Goal: Task Accomplishment & Management: Use online tool/utility

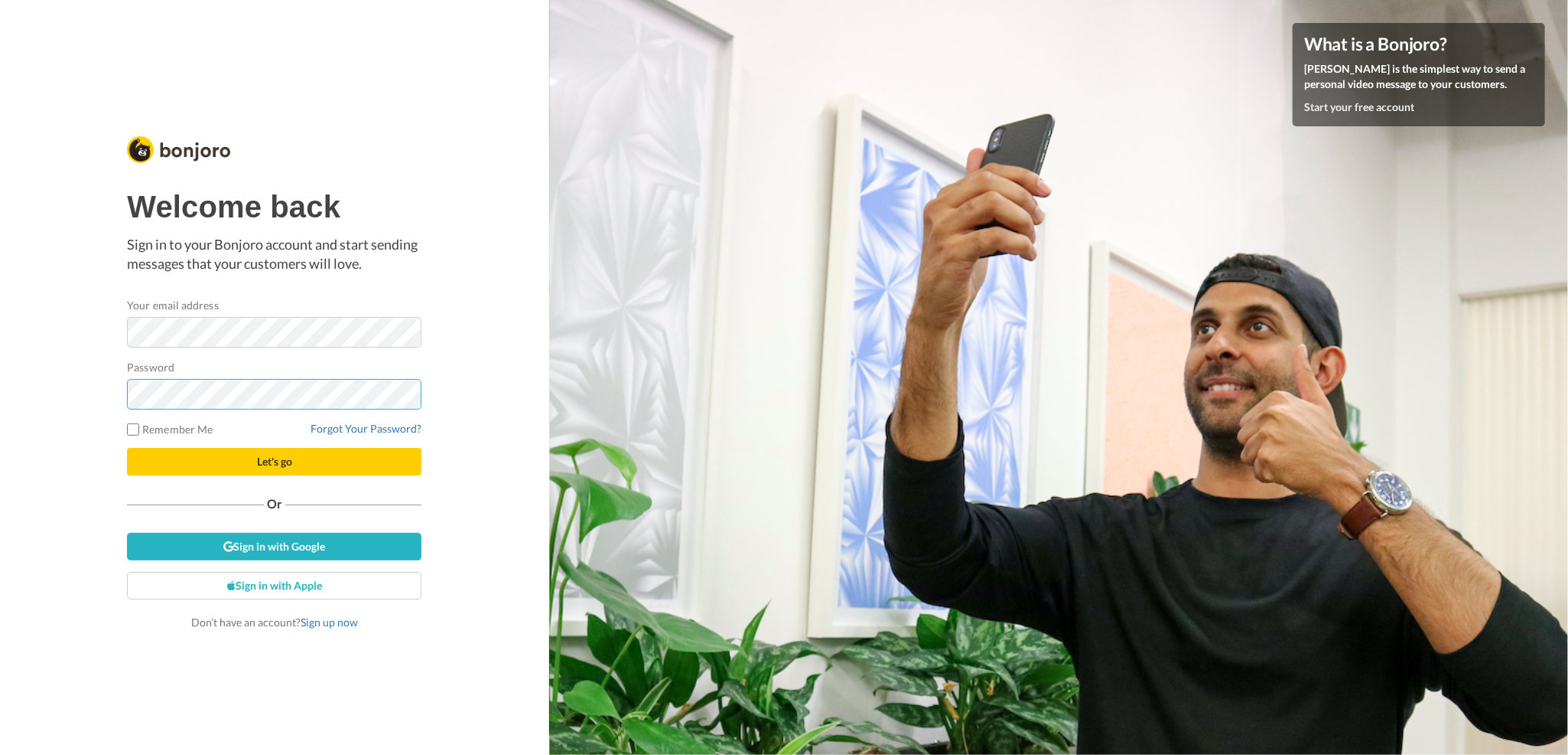
click at [127, 448] on button "Let's go" at bounding box center [274, 461] width 295 height 27
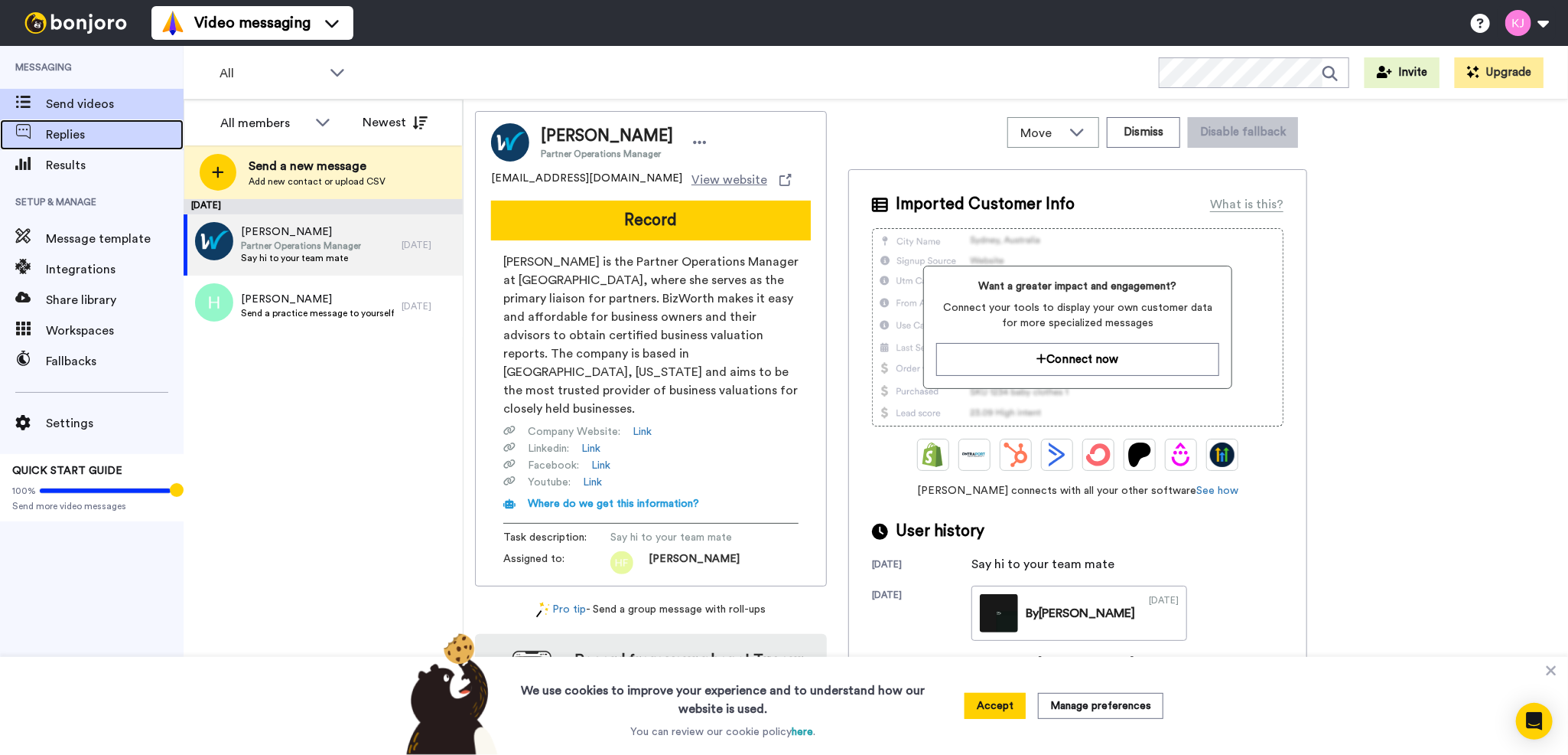
click at [116, 149] on div "Replies" at bounding box center [92, 134] width 183 height 31
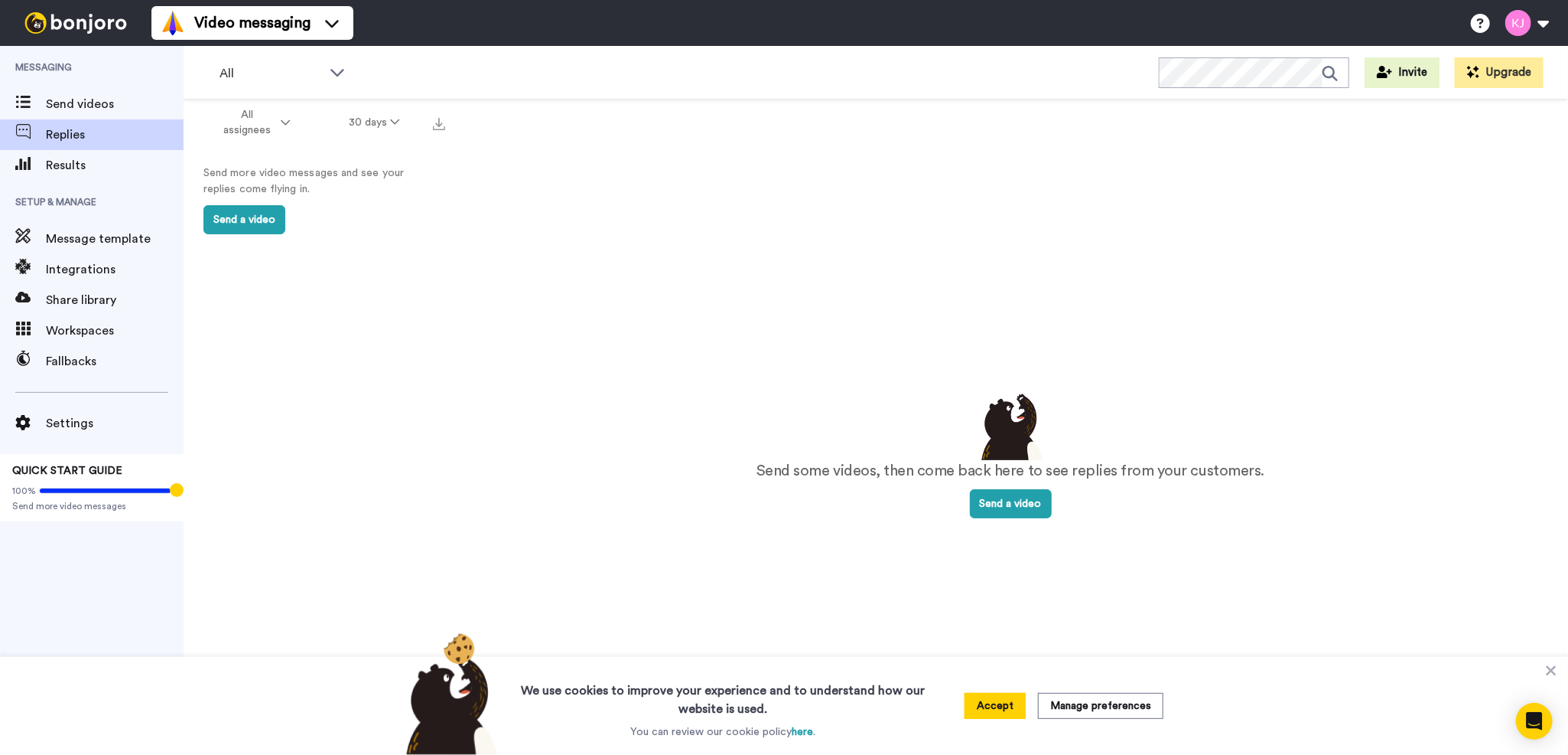
click at [652, 418] on div "Send some videos, then come back here to see replies from your customers. Send …" at bounding box center [1011, 453] width 1054 height 647
